Goal: Transaction & Acquisition: Purchase product/service

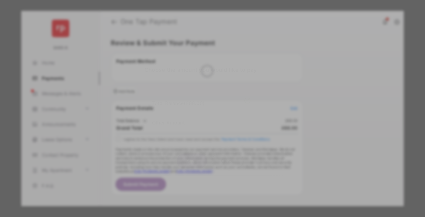
click at [201, 117] on div "Other Amount" at bounding box center [201, 122] width 98 height 10
type input "***"
click at [192, 161] on button "Save" at bounding box center [192, 160] width 30 height 15
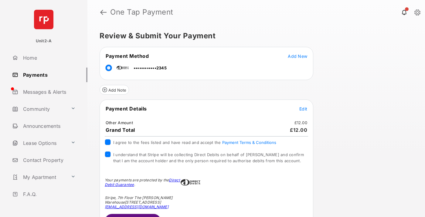
click at [132, 215] on button "Submit Payment" at bounding box center [133, 221] width 56 height 15
